Goal: Information Seeking & Learning: Understand process/instructions

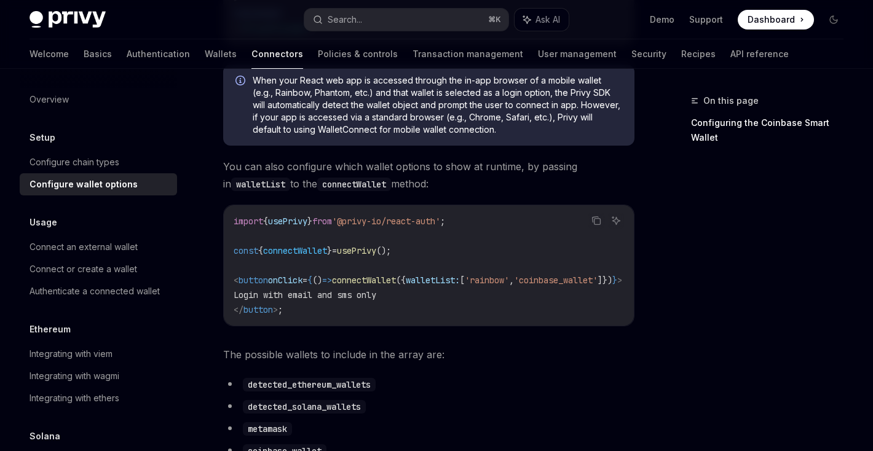
scroll to position [389, 0]
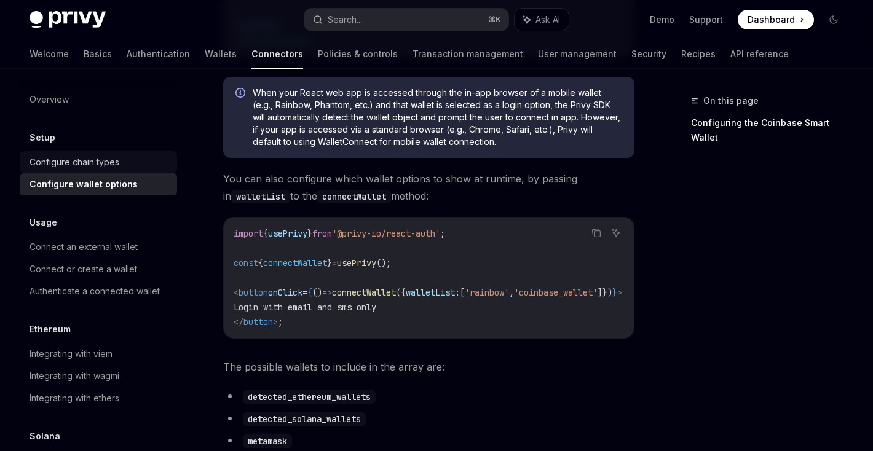
click at [111, 162] on div "Configure chain types" at bounding box center [75, 162] width 90 height 15
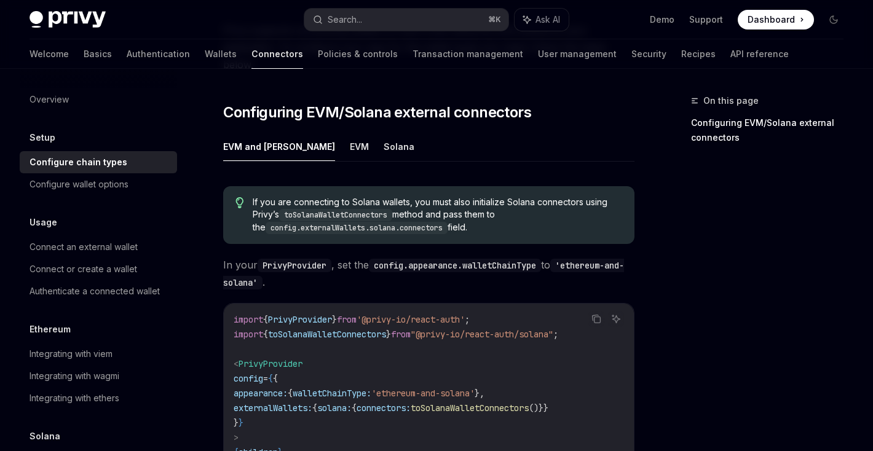
scroll to position [162, 0]
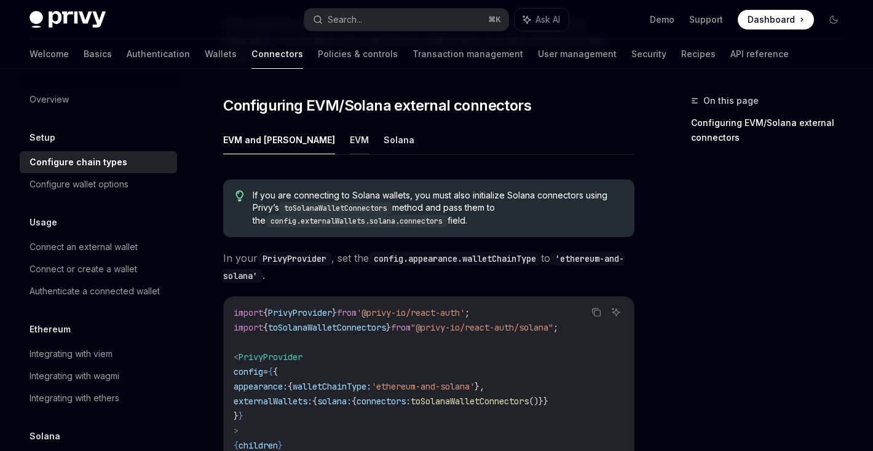
click at [350, 125] on button "EVM" at bounding box center [359, 139] width 19 height 29
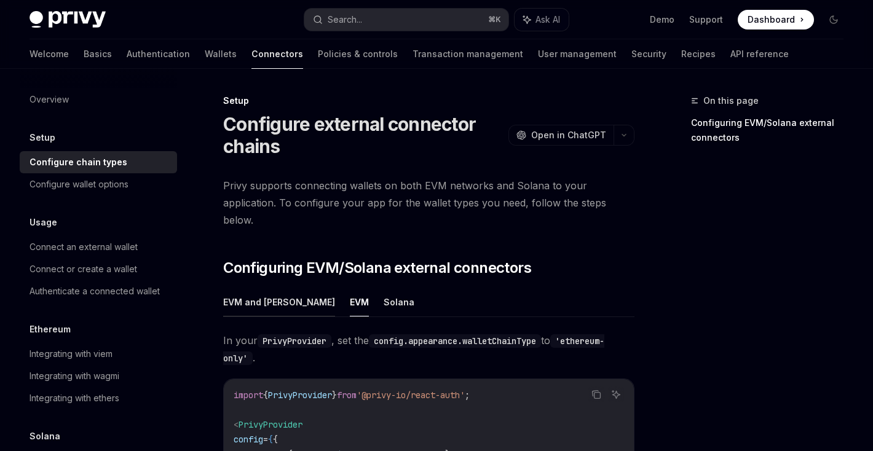
click at [268, 288] on button "EVM and Solana" at bounding box center [279, 302] width 112 height 29
type textarea "*"
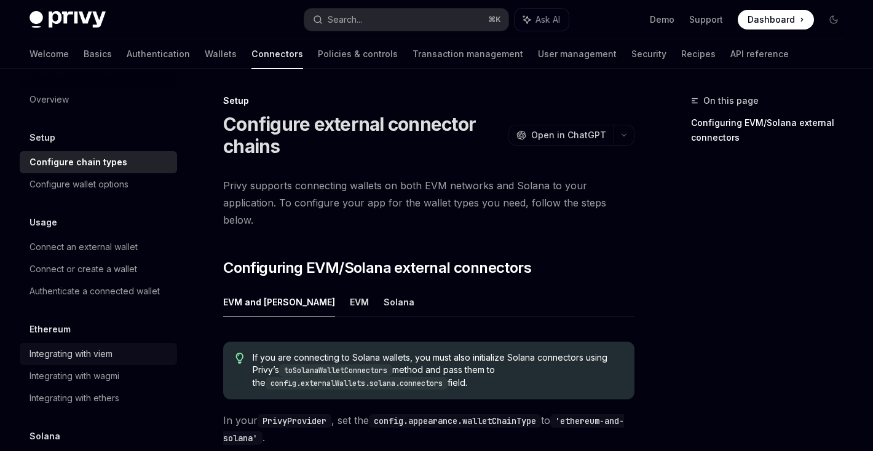
click at [98, 357] on div "Integrating with viem" at bounding box center [71, 354] width 83 height 15
click at [99, 378] on div "Integrating with wagmi" at bounding box center [75, 376] width 90 height 15
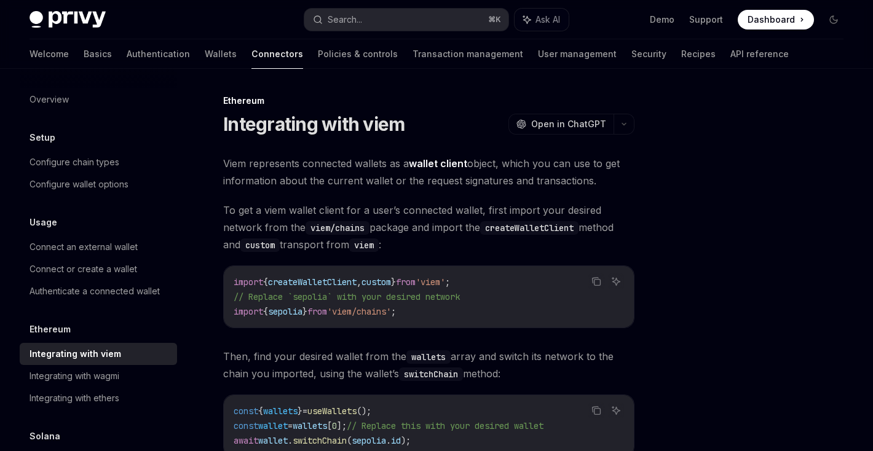
click at [353, 228] on code "viem/chains" at bounding box center [338, 228] width 64 height 14
click at [373, 246] on code "viem" at bounding box center [364, 246] width 30 height 14
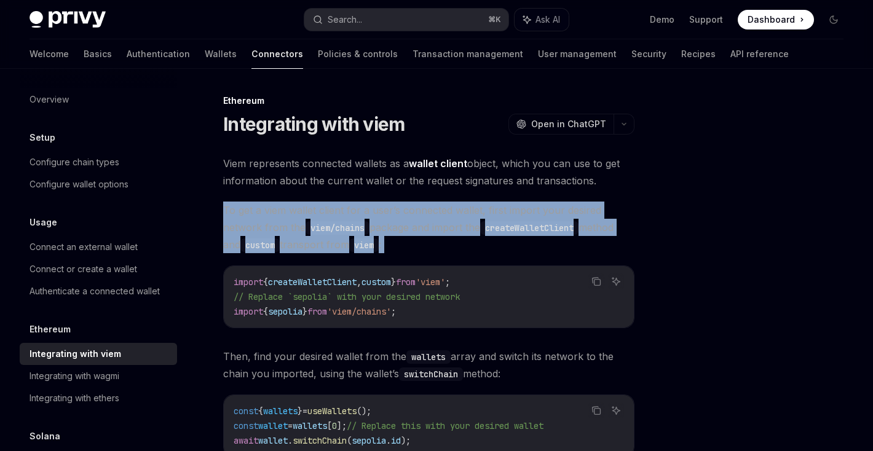
click at [373, 246] on code "viem" at bounding box center [364, 246] width 30 height 14
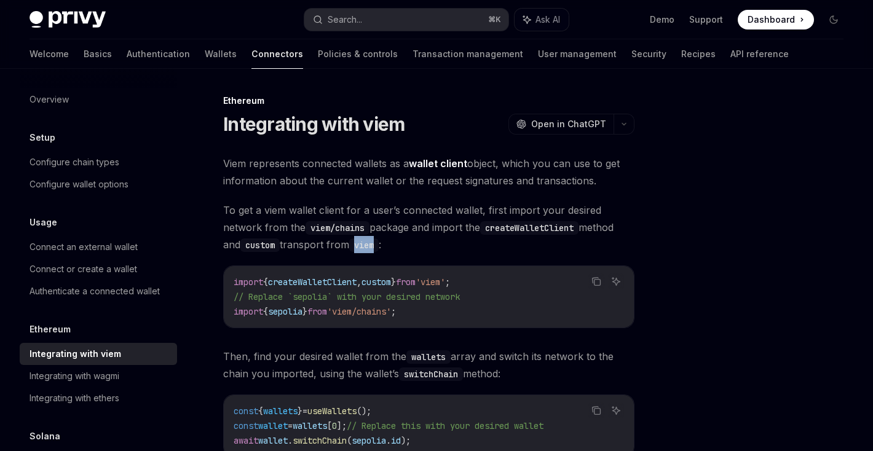
click at [373, 246] on code "viem" at bounding box center [364, 246] width 30 height 14
click at [370, 229] on code "viem/chains" at bounding box center [338, 228] width 64 height 14
drag, startPoint x: 365, startPoint y: 227, endPoint x: 311, endPoint y: 223, distance: 54.2
click at [311, 223] on code "viem/chains" at bounding box center [338, 228] width 64 height 14
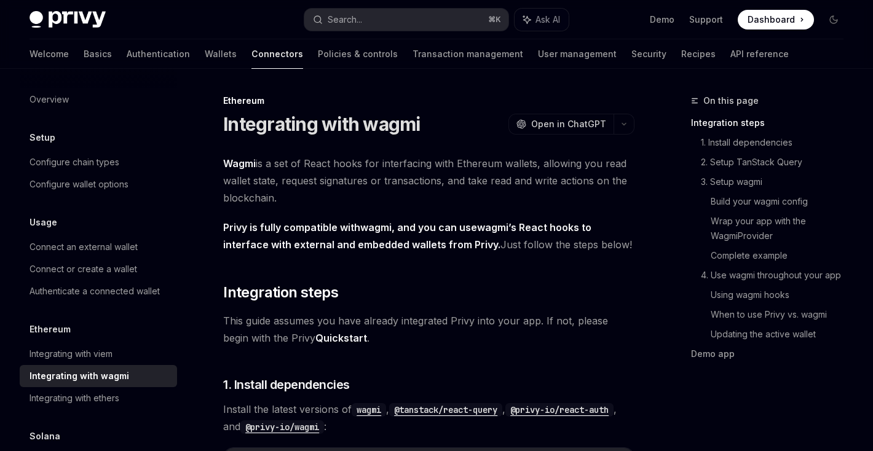
click at [247, 161] on link "Wagmi" at bounding box center [239, 163] width 33 height 13
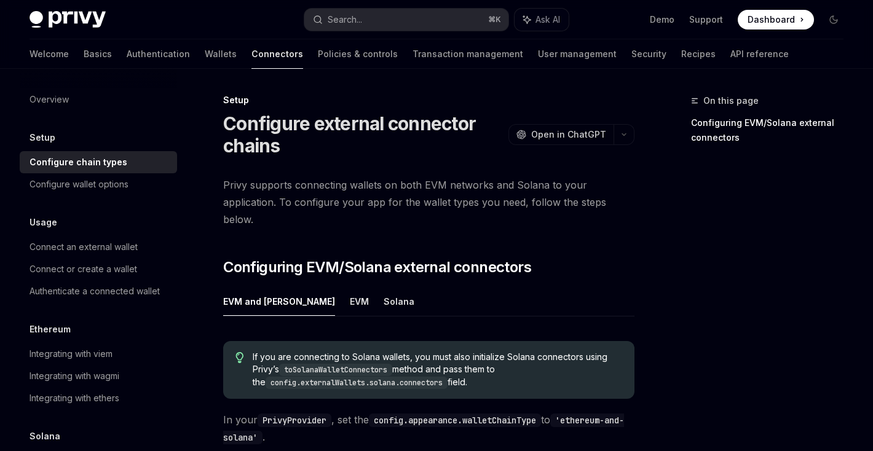
scroll to position [189, 0]
